Goal: Transaction & Acquisition: Purchase product/service

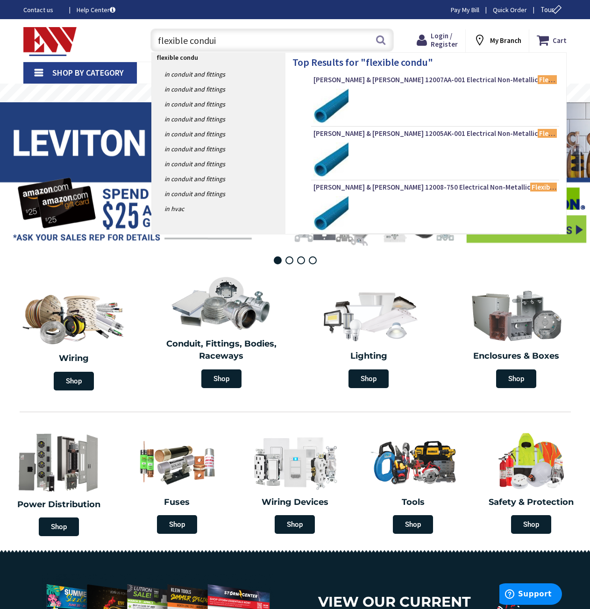
type input "flexible conduit"
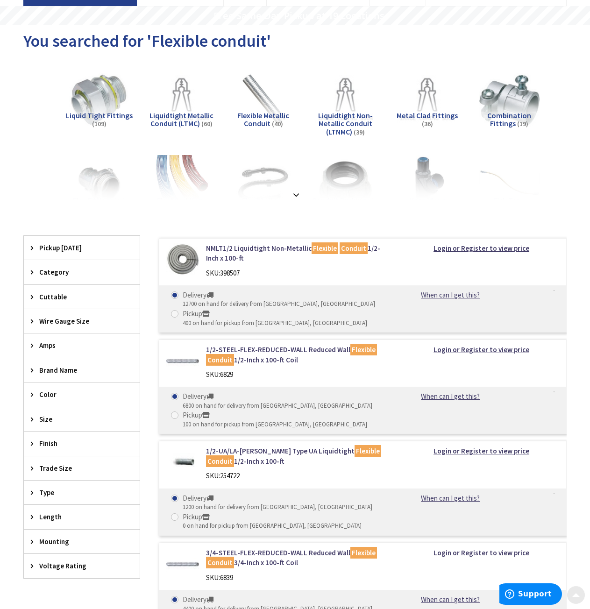
scroll to position [140, 0]
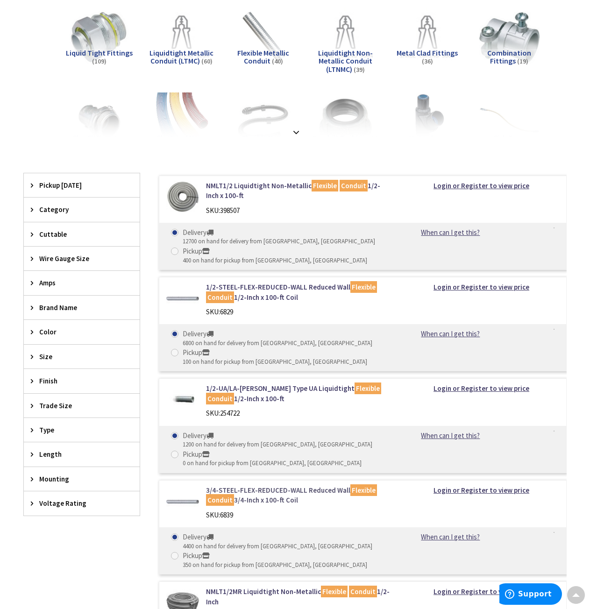
click at [270, 489] on link "3/4-STEEL-FLEX-REDUCED-WALL Reduced Wall Flexible Conduit 3/4-Inch x 100-ft Coil" at bounding box center [297, 495] width 183 height 20
click at [44, 406] on span "Trade Size" at bounding box center [77, 406] width 76 height 10
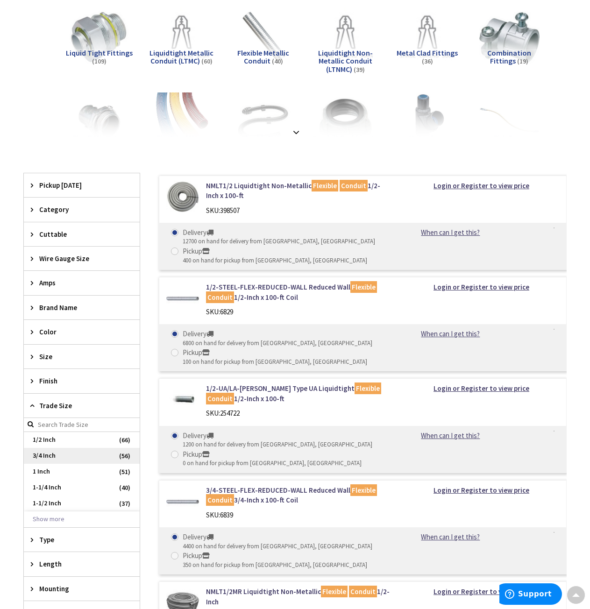
click at [38, 455] on span "3/4 Inch" at bounding box center [82, 456] width 116 height 16
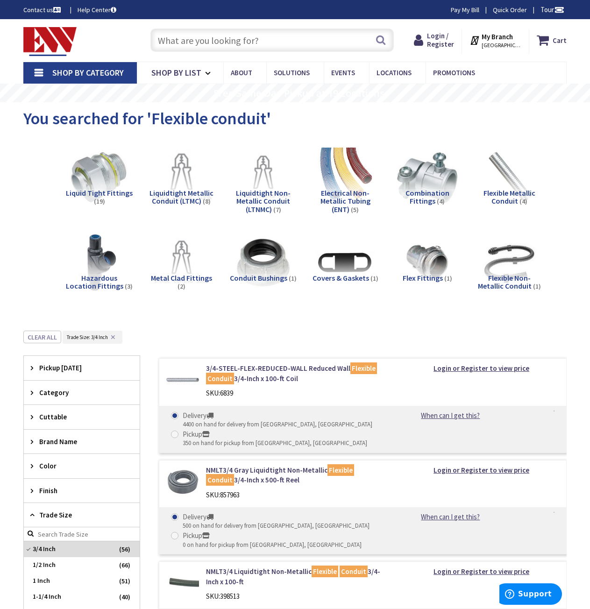
click at [183, 174] on img at bounding box center [181, 177] width 66 height 66
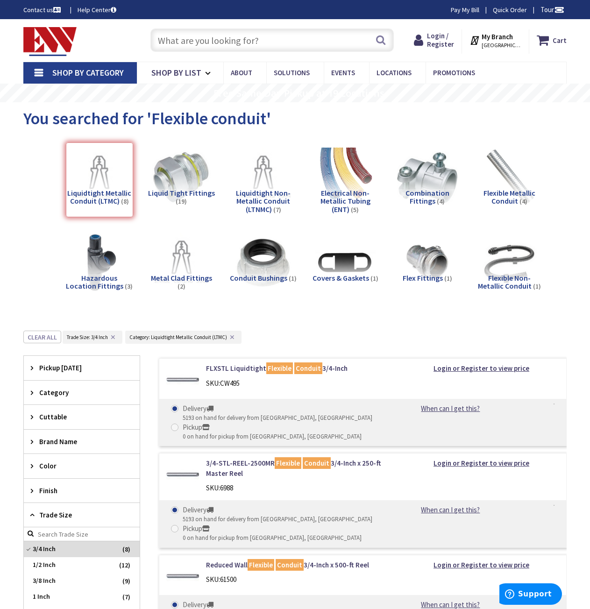
click at [512, 178] on img at bounding box center [509, 177] width 66 height 66
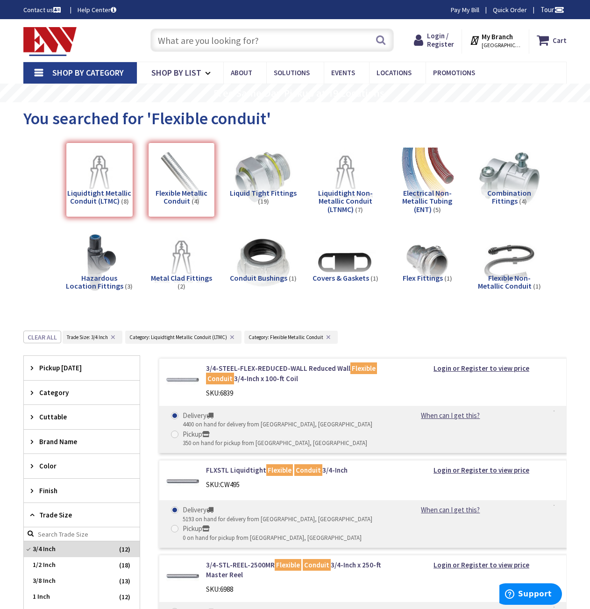
click at [197, 179] on div "Flexible Metallic Conduit (4)" at bounding box center [181, 179] width 67 height 75
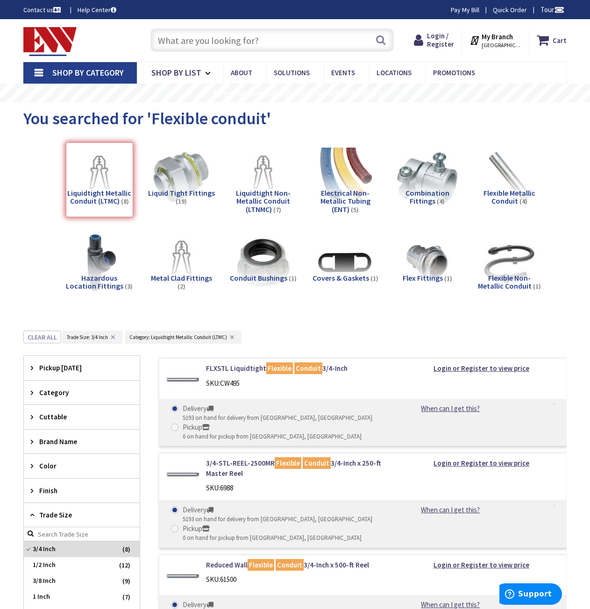
click at [66, 41] on img at bounding box center [49, 41] width 53 height 29
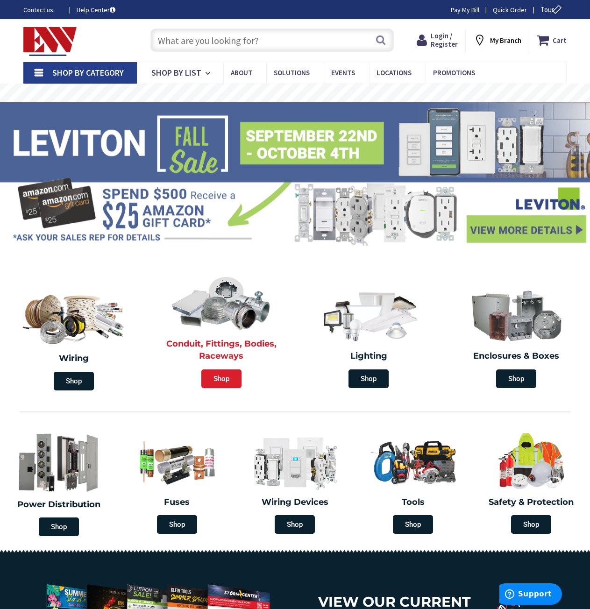
click at [221, 378] on span "Shop" at bounding box center [221, 378] width 40 height 19
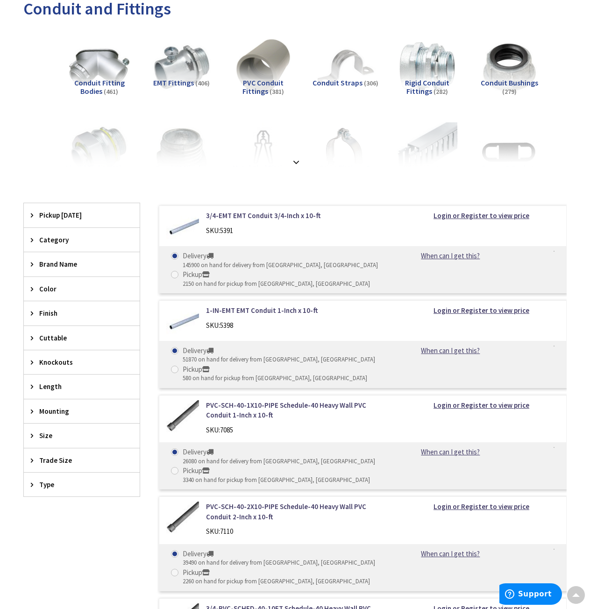
scroll to position [93, 0]
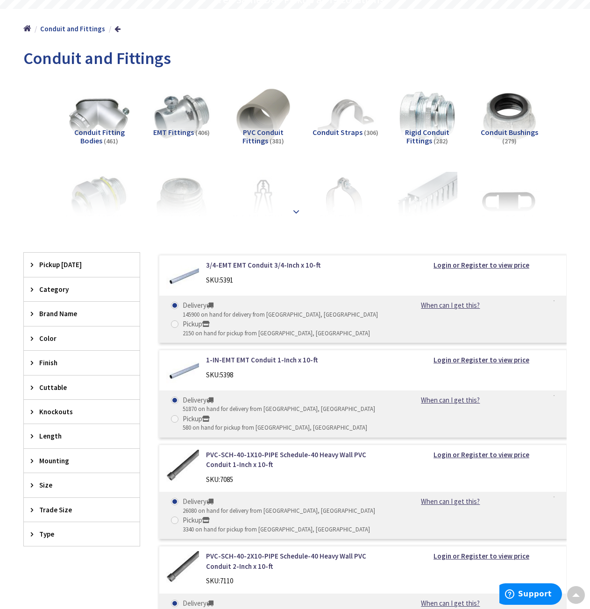
click at [301, 211] on strong at bounding box center [295, 208] width 11 height 10
